Goal: Task Accomplishment & Management: Use online tool/utility

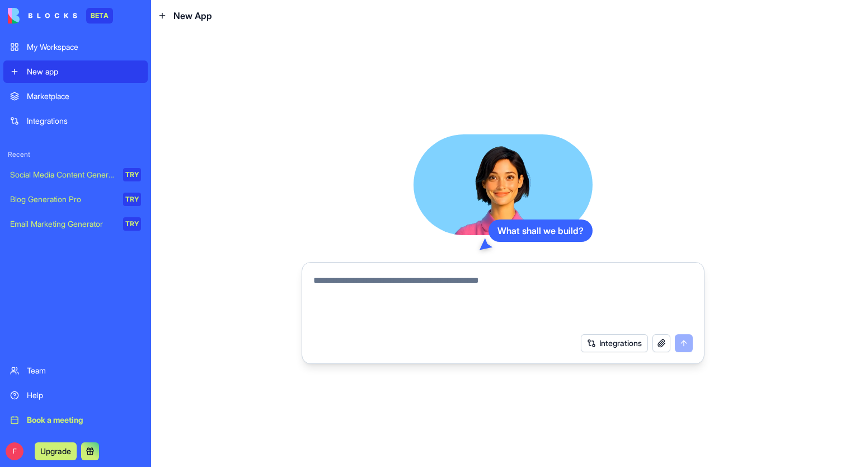
click at [51, 46] on div "My Workspace" at bounding box center [84, 46] width 114 height 11
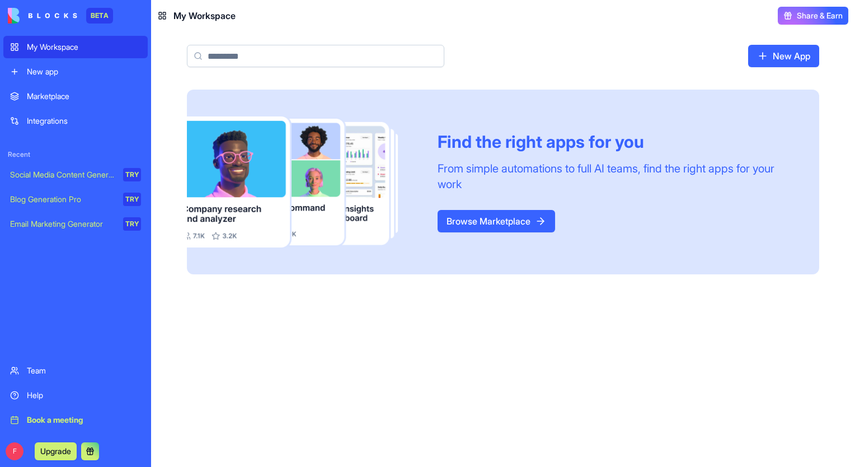
click at [50, 71] on div "New app" at bounding box center [84, 71] width 114 height 11
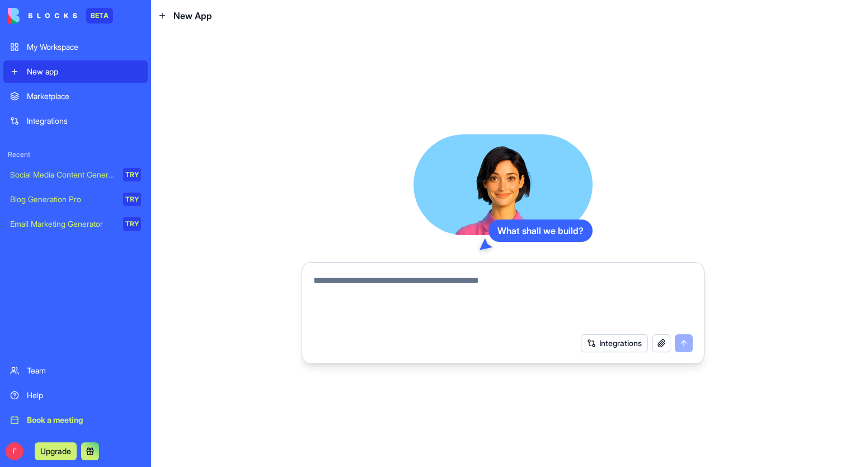
click at [50, 97] on div "Marketplace" at bounding box center [84, 96] width 114 height 11
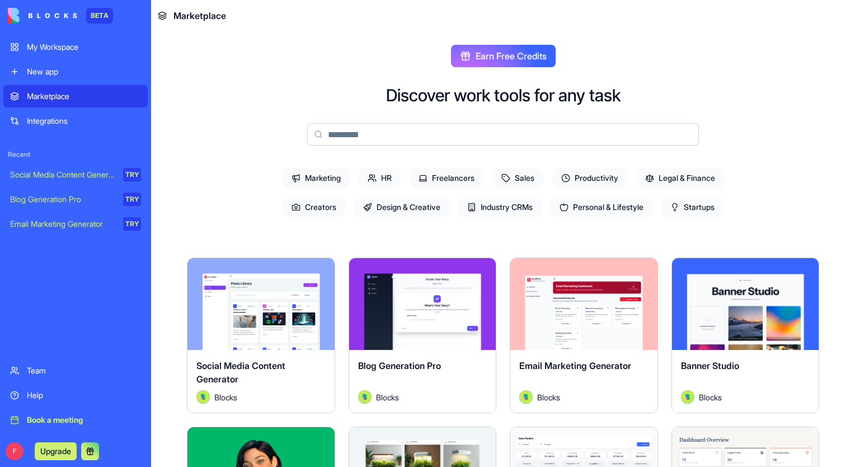
click at [53, 115] on link "Integrations" at bounding box center [75, 121] width 144 height 22
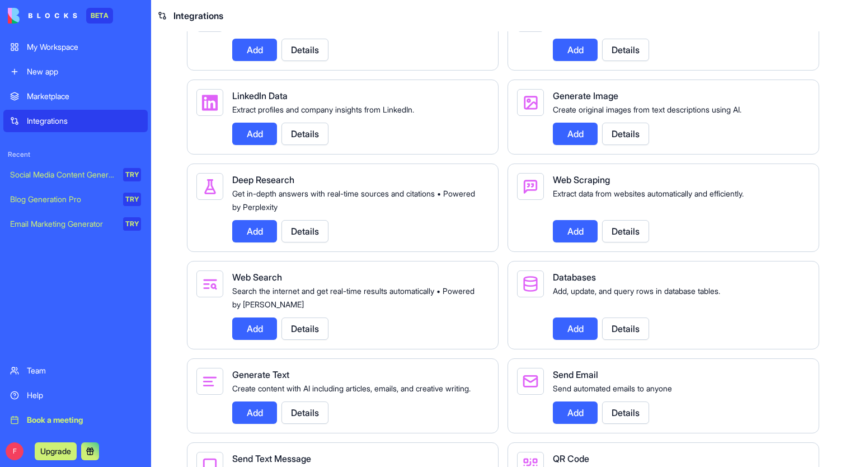
scroll to position [864, 0]
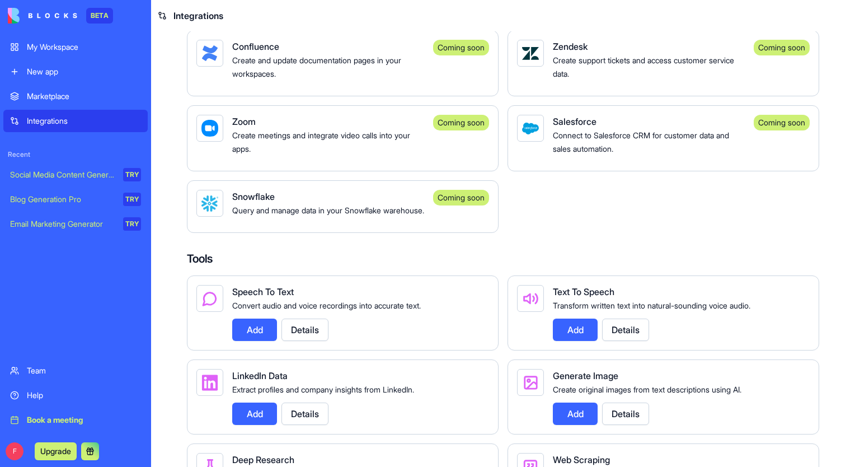
click at [55, 96] on div "Marketplace" at bounding box center [84, 96] width 114 height 11
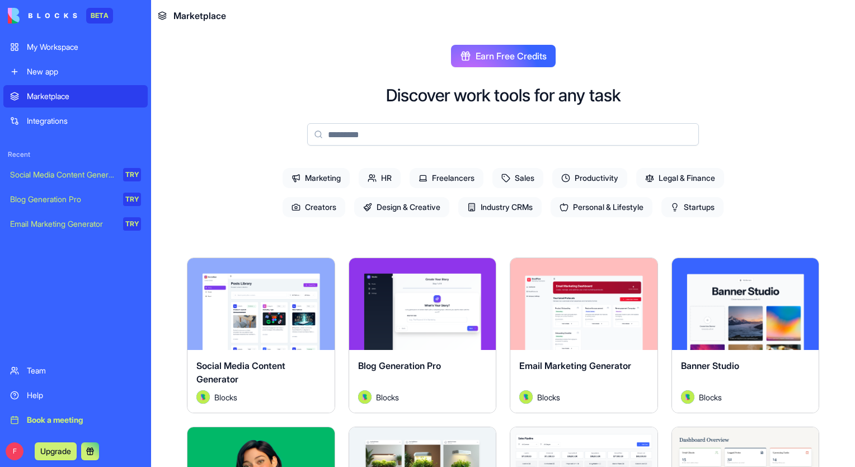
click at [325, 128] on input at bounding box center [503, 134] width 392 height 22
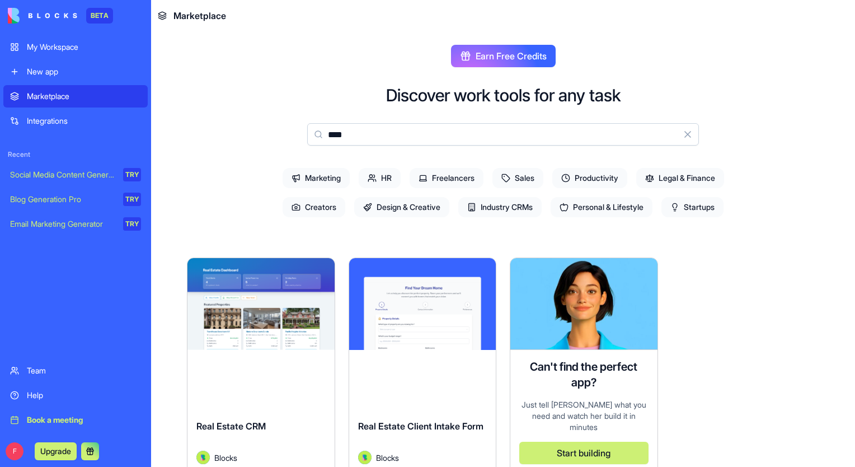
type input "****"
click at [263, 345] on div "Explore" at bounding box center [261, 304] width 147 height 92
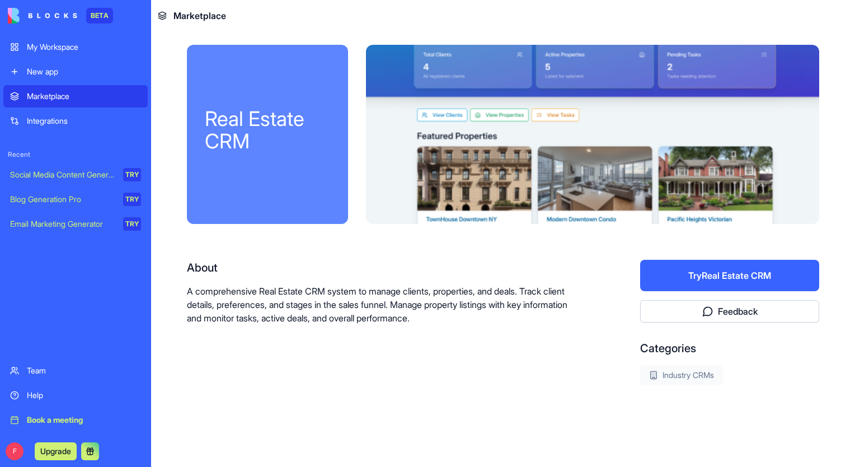
click at [737, 269] on button "Try Real Estate CRM" at bounding box center [729, 275] width 179 height 31
